Goal: Complete application form

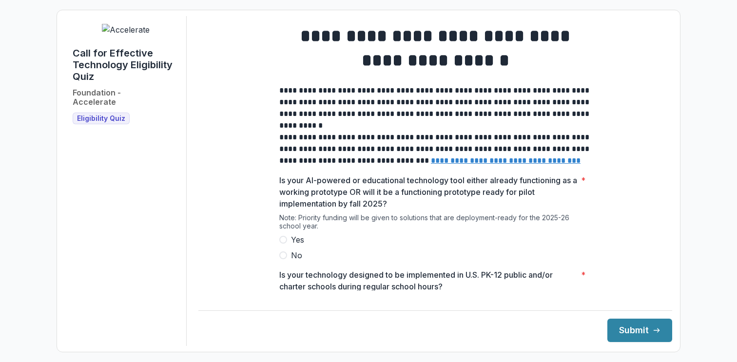
scroll to position [1, 0]
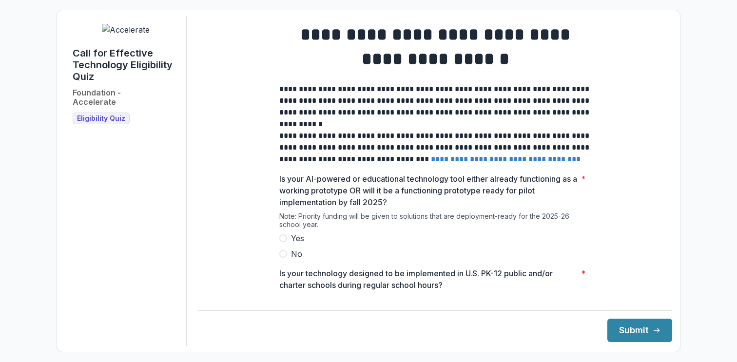
click at [283, 242] on span at bounding box center [283, 238] width 8 height 8
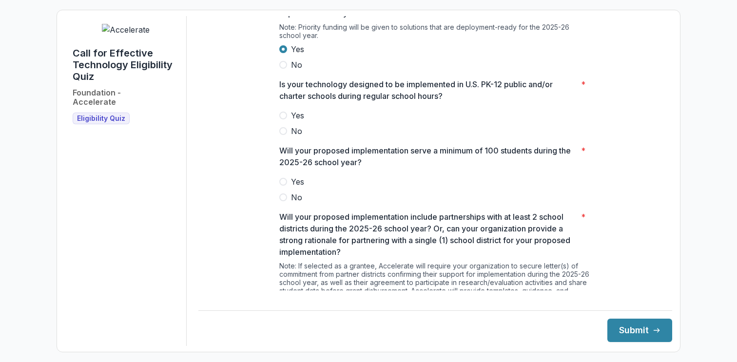
scroll to position [215, 0]
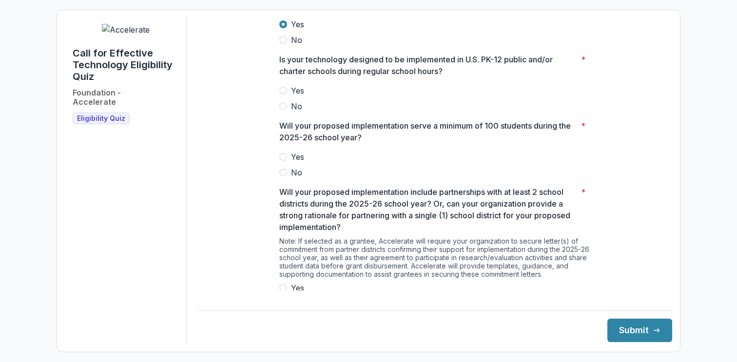
click at [286, 97] on label "Yes" at bounding box center [435, 91] width 312 height 12
click at [284, 161] on span at bounding box center [283, 157] width 8 height 8
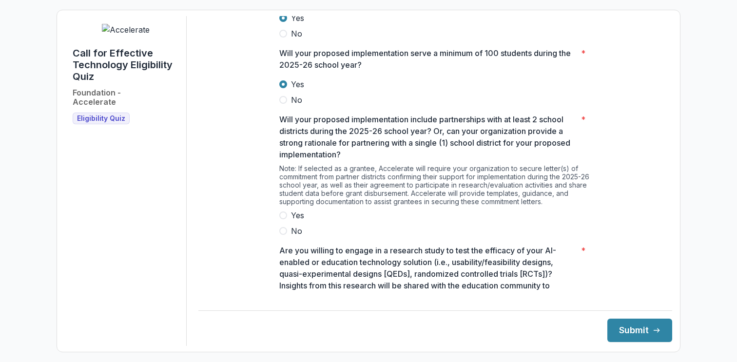
scroll to position [296, 0]
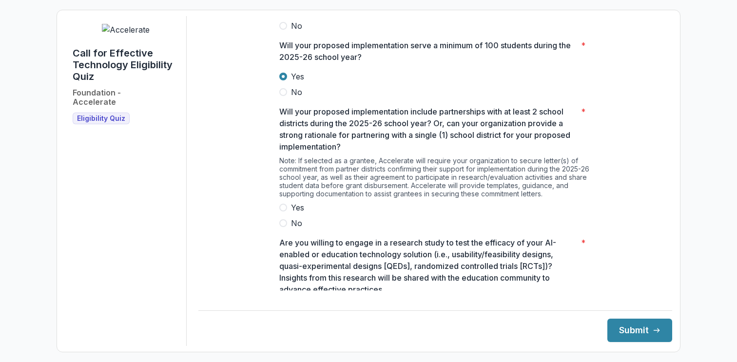
click at [285, 214] on label "Yes" at bounding box center [435, 208] width 312 height 12
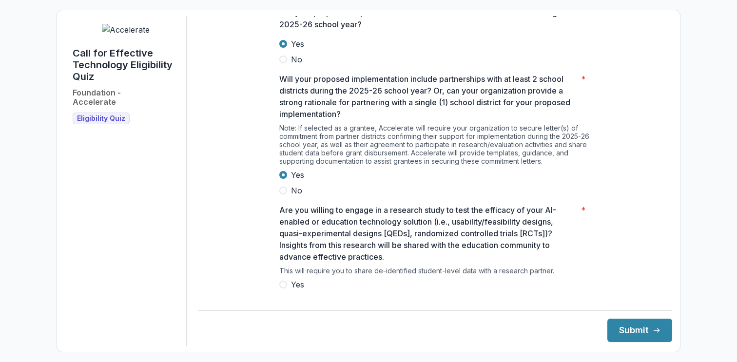
scroll to position [360, 0]
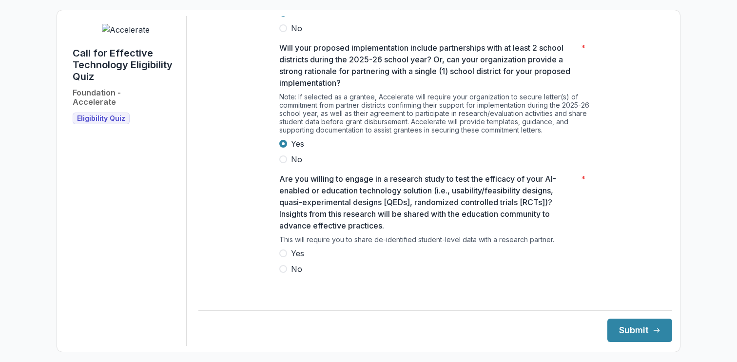
click at [283, 257] on span at bounding box center [283, 254] width 8 height 8
click at [632, 329] on button "Submit" at bounding box center [639, 330] width 65 height 23
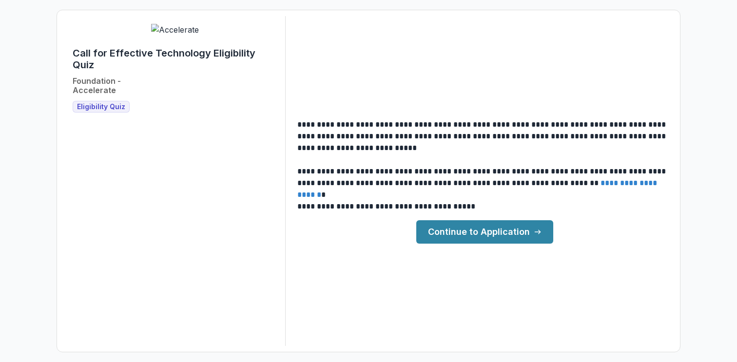
click at [517, 234] on link "Continue to Application" at bounding box center [484, 231] width 137 height 23
